Goal: Task Accomplishment & Management: Manage account settings

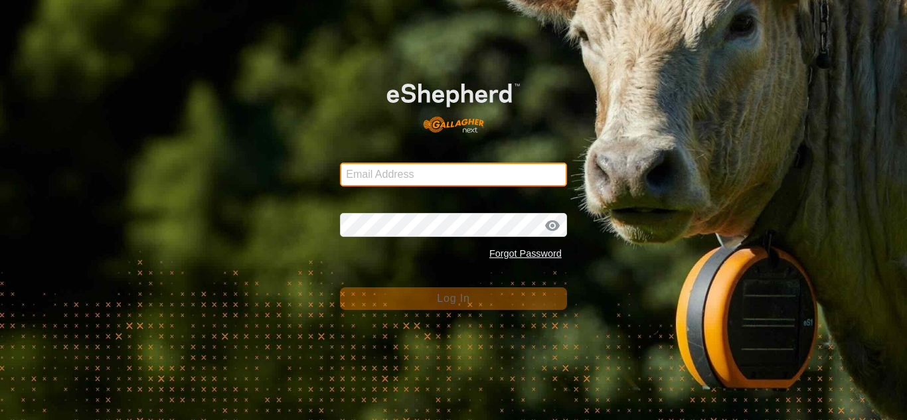
click at [427, 175] on input "Email Address" at bounding box center [453, 175] width 227 height 24
type input "[EMAIL_ADDRESS][DOMAIN_NAME]"
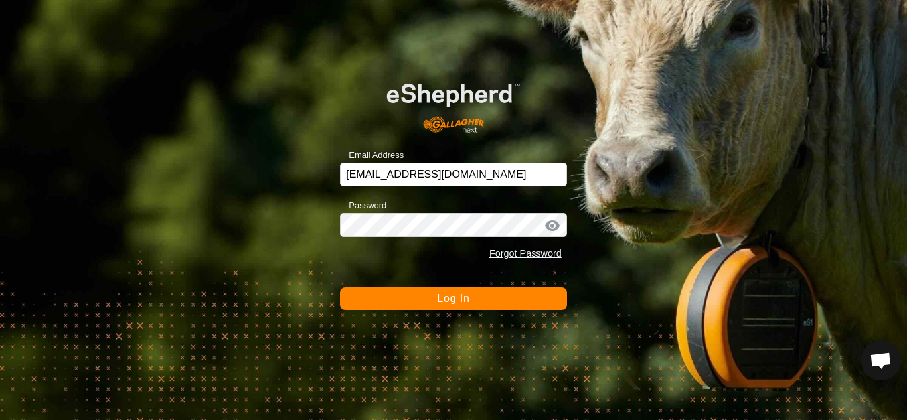
click at [551, 223] on div at bounding box center [553, 225] width 20 height 13
click at [554, 227] on div at bounding box center [553, 225] width 20 height 13
click at [471, 298] on button "Log In" at bounding box center [453, 299] width 227 height 23
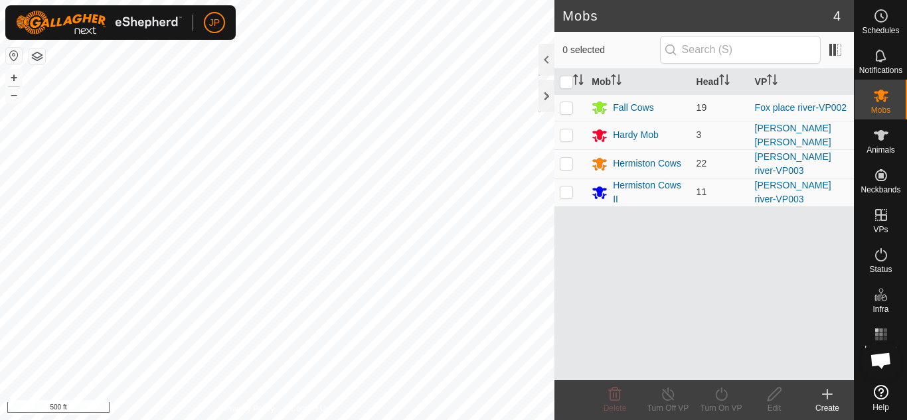
click at [590, 420] on html "JP Schedules Notifications Mobs Animals Neckbands VPs Status Infra Heatmap Help…" at bounding box center [453, 210] width 907 height 420
click at [129, 0] on html "JP Schedules Notifications Mobs Animals Neckbands VPs Status Infra Heatmap Help…" at bounding box center [453, 210] width 907 height 420
